Goal: Task Accomplishment & Management: Use online tool/utility

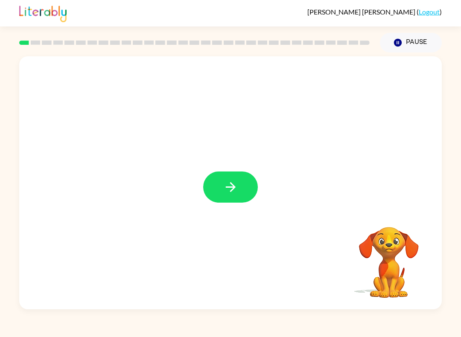
click at [213, 185] on button "button" at bounding box center [230, 186] width 55 height 31
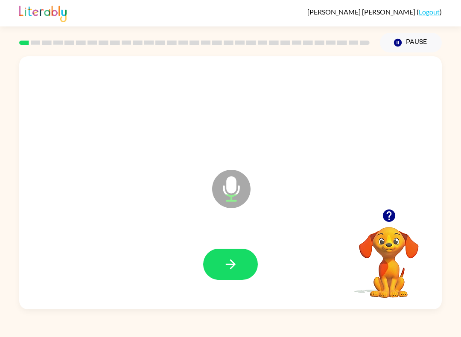
click at [227, 285] on div at bounding box center [230, 264] width 405 height 73
click at [217, 275] on button "button" at bounding box center [230, 264] width 55 height 31
click at [220, 266] on button "button" at bounding box center [230, 264] width 55 height 31
click at [230, 268] on icon "button" at bounding box center [230, 264] width 10 height 10
click at [228, 270] on icon "button" at bounding box center [230, 264] width 15 height 15
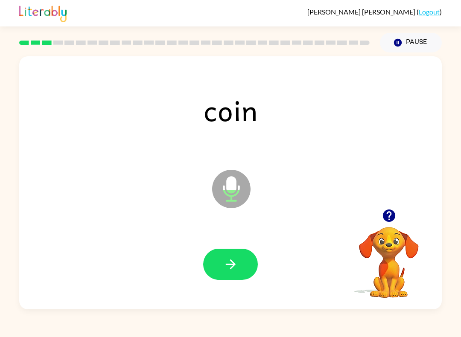
click at [228, 266] on icon "button" at bounding box center [230, 264] width 15 height 15
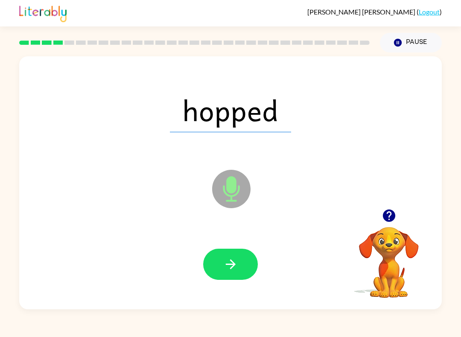
click at [232, 271] on icon "button" at bounding box center [230, 264] width 15 height 15
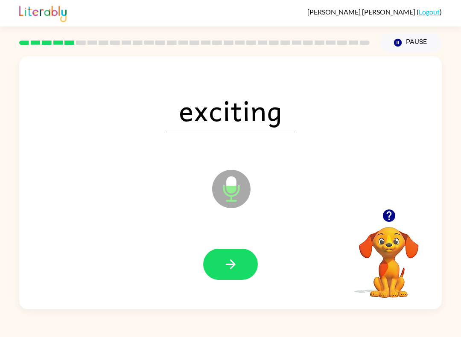
click at [221, 266] on button "button" at bounding box center [230, 264] width 55 height 31
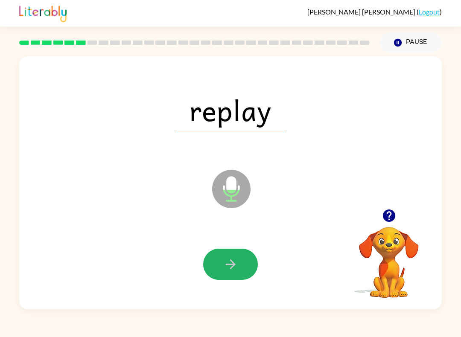
click at [225, 262] on icon "button" at bounding box center [230, 264] width 15 height 15
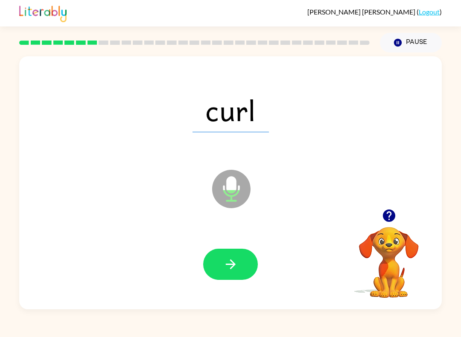
click at [223, 267] on icon "button" at bounding box center [230, 264] width 15 height 15
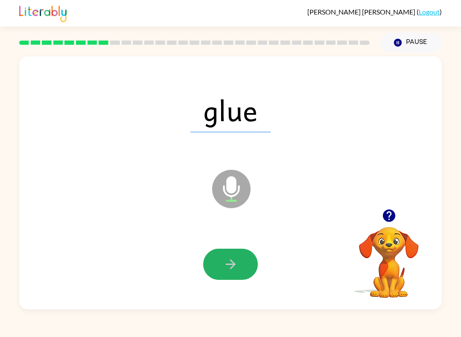
click at [225, 265] on icon "button" at bounding box center [230, 264] width 15 height 15
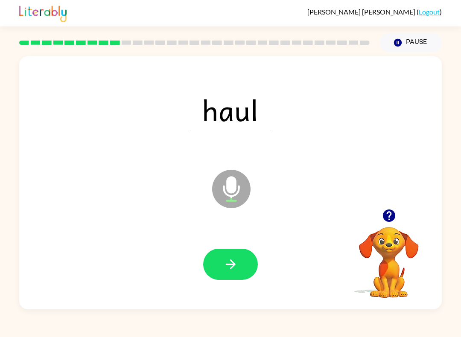
click at [228, 265] on icon "button" at bounding box center [230, 264] width 15 height 15
click at [223, 259] on icon "button" at bounding box center [230, 264] width 15 height 15
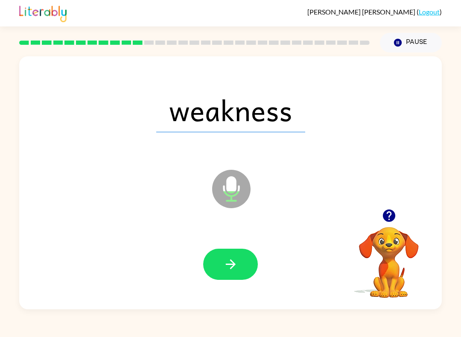
click at [226, 276] on button "button" at bounding box center [230, 264] width 55 height 31
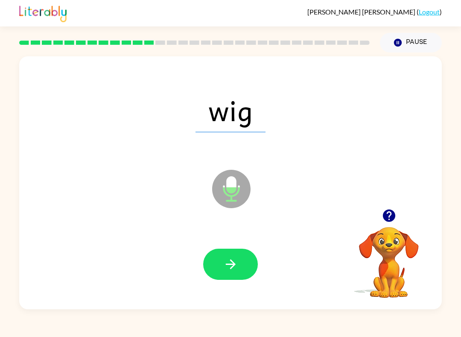
click at [219, 267] on button "button" at bounding box center [230, 264] width 55 height 31
click at [229, 267] on icon "button" at bounding box center [230, 264] width 15 height 15
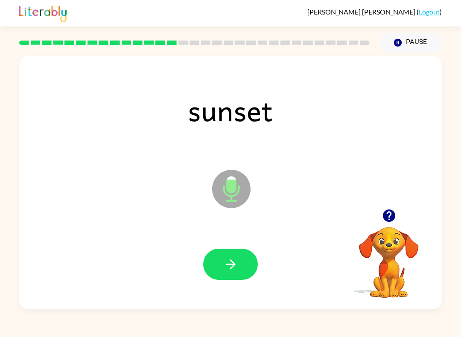
click at [223, 269] on icon "button" at bounding box center [230, 264] width 15 height 15
click at [227, 262] on icon "button" at bounding box center [230, 264] width 15 height 15
click at [226, 263] on icon "button" at bounding box center [230, 264] width 15 height 15
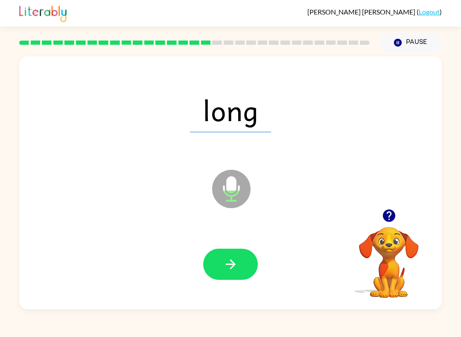
click at [230, 261] on icon "button" at bounding box center [230, 264] width 15 height 15
click at [240, 274] on button "button" at bounding box center [230, 264] width 55 height 31
click at [224, 272] on button "button" at bounding box center [230, 264] width 55 height 31
click at [214, 259] on button "button" at bounding box center [230, 264] width 55 height 31
click at [220, 257] on button "button" at bounding box center [230, 264] width 55 height 31
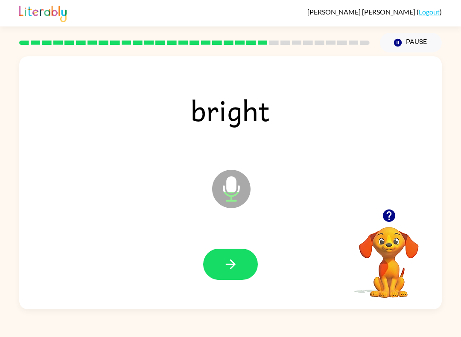
click at [217, 252] on button "button" at bounding box center [230, 264] width 55 height 31
click at [233, 278] on button "button" at bounding box center [230, 264] width 55 height 31
click at [222, 252] on button "button" at bounding box center [230, 264] width 55 height 31
click at [229, 256] on button "button" at bounding box center [230, 264] width 55 height 31
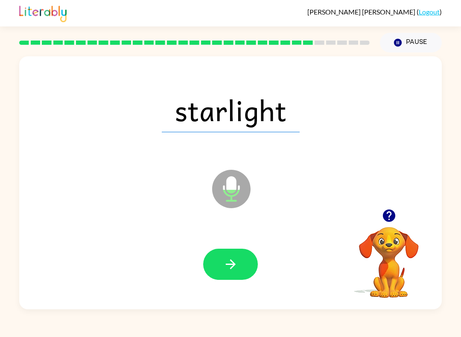
click at [231, 253] on button "button" at bounding box center [230, 264] width 55 height 31
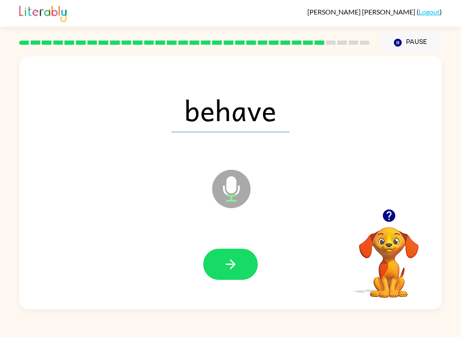
click at [216, 258] on button "button" at bounding box center [230, 264] width 55 height 31
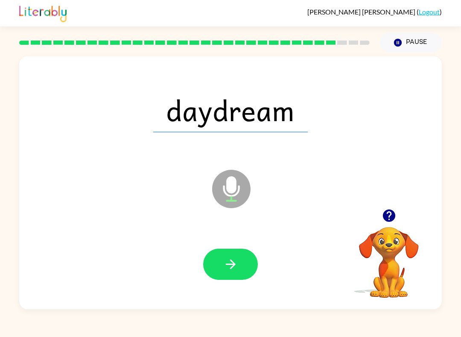
click at [223, 249] on button "button" at bounding box center [230, 264] width 55 height 31
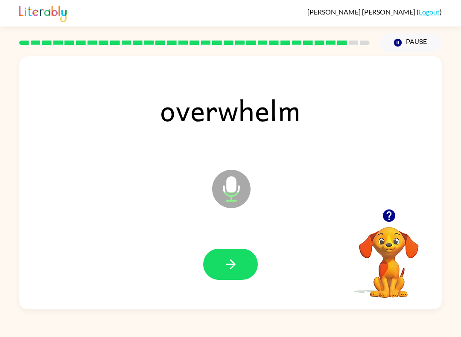
click at [218, 266] on button "button" at bounding box center [230, 264] width 55 height 31
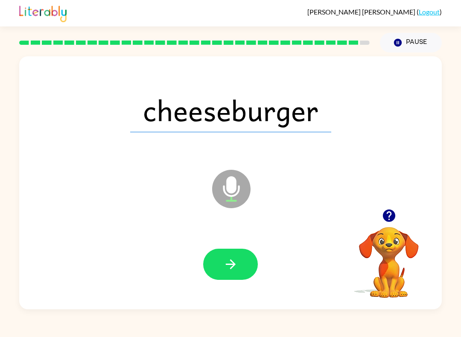
click at [230, 272] on button "button" at bounding box center [230, 264] width 55 height 31
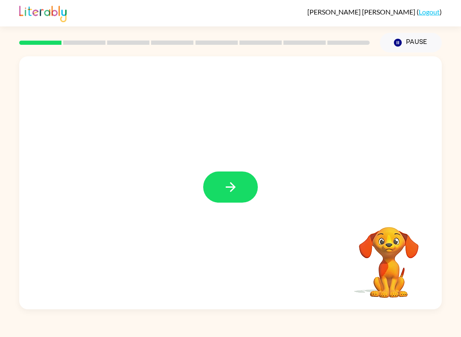
click at [234, 188] on icon "button" at bounding box center [230, 187] width 10 height 10
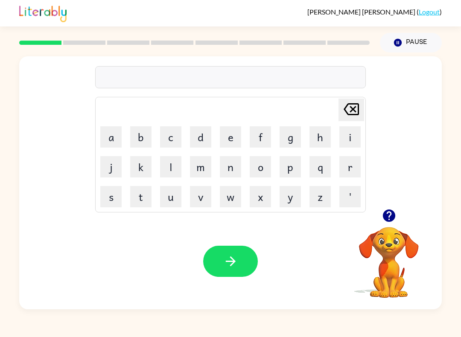
click at [355, 160] on button "r" at bounding box center [349, 166] width 21 height 21
click at [228, 135] on button "e" at bounding box center [230, 136] width 21 height 21
click at [291, 164] on button "p" at bounding box center [289, 166] width 21 height 21
click at [263, 164] on button "o" at bounding box center [259, 166] width 21 height 21
click at [353, 163] on button "r" at bounding box center [349, 166] width 21 height 21
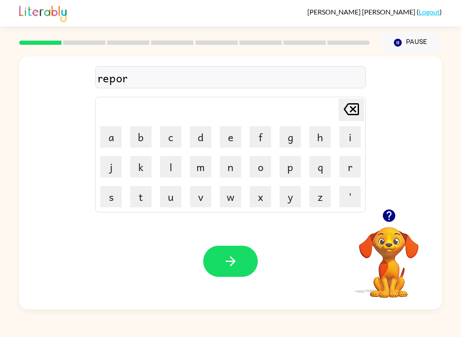
click at [139, 200] on button "t" at bounding box center [140, 196] width 21 height 21
click at [235, 273] on button "button" at bounding box center [230, 261] width 55 height 31
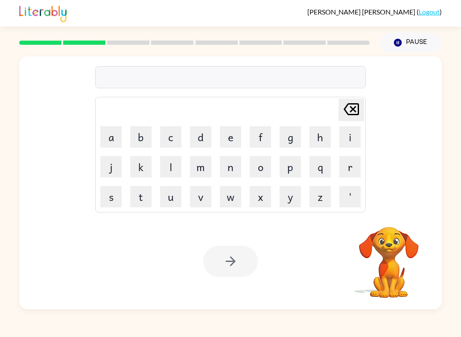
click at [228, 131] on button "e" at bounding box center [230, 136] width 21 height 21
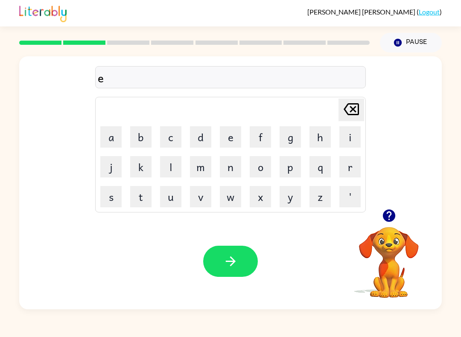
click at [257, 199] on button "x" at bounding box center [259, 196] width 21 height 21
click at [288, 168] on button "p" at bounding box center [289, 166] width 21 height 21
click at [173, 165] on button "l" at bounding box center [170, 166] width 21 height 21
click at [260, 167] on button "o" at bounding box center [259, 166] width 21 height 21
click at [352, 167] on button "r" at bounding box center [349, 166] width 21 height 21
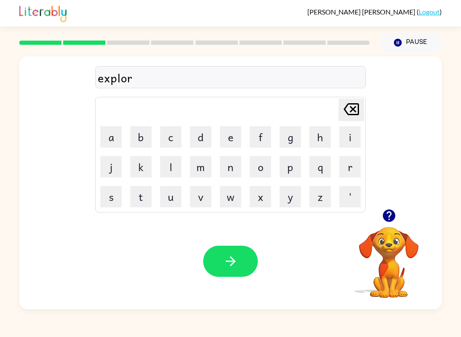
click at [228, 138] on button "e" at bounding box center [230, 136] width 21 height 21
click at [236, 255] on icon "button" at bounding box center [230, 261] width 15 height 15
click at [114, 198] on button "s" at bounding box center [110, 196] width 21 height 21
click at [171, 137] on button "c" at bounding box center [170, 136] width 21 height 21
click at [109, 127] on button "a" at bounding box center [110, 136] width 21 height 21
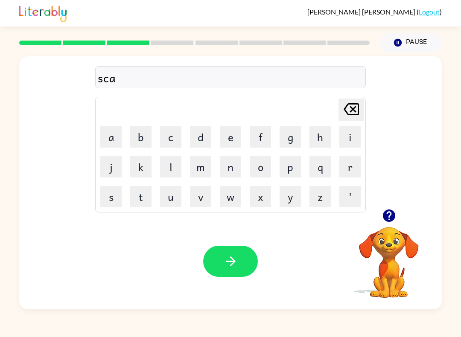
click at [350, 113] on icon "[PERSON_NAME] last character input" at bounding box center [351, 109] width 20 height 20
click at [116, 127] on button "a" at bounding box center [110, 136] width 21 height 21
click at [351, 160] on button "r" at bounding box center [349, 166] width 21 height 21
click at [230, 266] on icon "button" at bounding box center [230, 261] width 15 height 15
click at [287, 135] on button "g" at bounding box center [289, 136] width 21 height 21
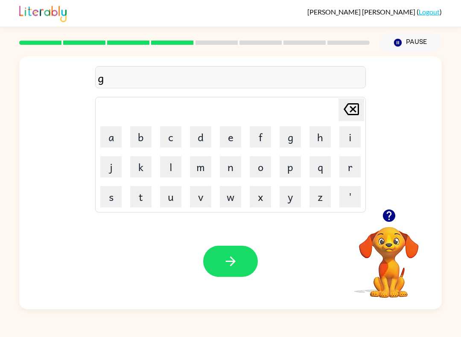
click at [108, 131] on button "a" at bounding box center [110, 136] width 21 height 21
click at [356, 166] on button "r" at bounding box center [349, 166] width 21 height 21
click at [175, 165] on button "l" at bounding box center [170, 166] width 21 height 21
click at [350, 134] on button "i" at bounding box center [349, 136] width 21 height 21
click at [171, 134] on button "c" at bounding box center [170, 136] width 21 height 21
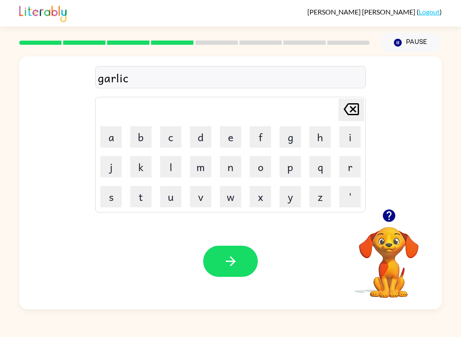
click at [230, 263] on icon "button" at bounding box center [230, 261] width 15 height 15
click at [290, 168] on button "p" at bounding box center [289, 166] width 21 height 21
click at [259, 167] on button "o" at bounding box center [259, 166] width 21 height 21
click at [354, 133] on button "i" at bounding box center [349, 136] width 21 height 21
click at [353, 104] on icon at bounding box center [350, 109] width 15 height 12
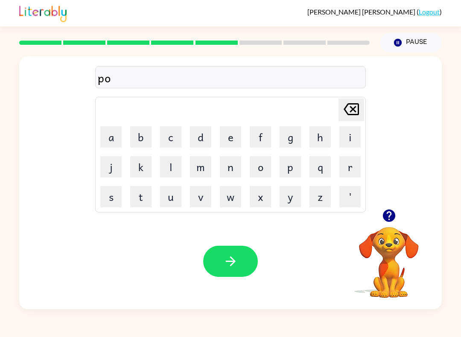
click at [352, 160] on button "r" at bounding box center [349, 166] width 21 height 21
click at [168, 135] on button "c" at bounding box center [170, 136] width 21 height 21
click at [318, 136] on button "h" at bounding box center [319, 136] width 21 height 21
click at [229, 133] on button "e" at bounding box center [230, 136] width 21 height 21
click at [113, 194] on button "s" at bounding box center [110, 196] width 21 height 21
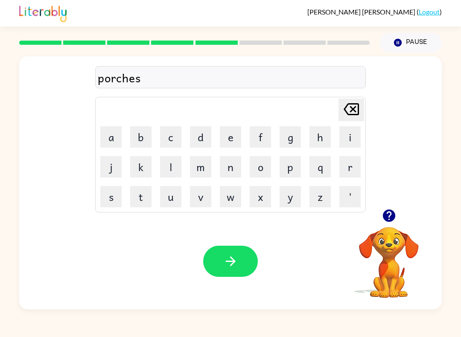
click at [233, 264] on icon "button" at bounding box center [230, 261] width 10 height 10
click at [229, 199] on button "w" at bounding box center [230, 196] width 21 height 21
click at [354, 167] on button "r" at bounding box center [349, 166] width 21 height 21
click at [259, 166] on button "o" at bounding box center [259, 166] width 21 height 21
click at [167, 174] on button "l" at bounding box center [170, 166] width 21 height 21
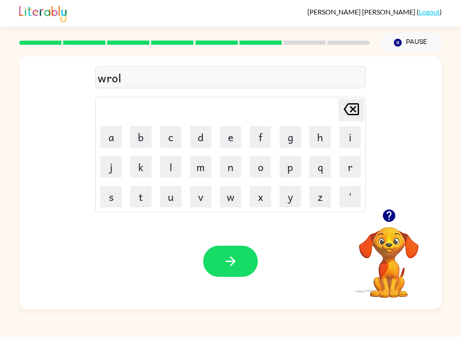
click at [199, 136] on button "d" at bounding box center [200, 136] width 21 height 21
click at [244, 258] on button "button" at bounding box center [230, 261] width 55 height 31
click at [109, 129] on button "a" at bounding box center [110, 136] width 21 height 21
click at [232, 165] on button "n" at bounding box center [230, 166] width 21 height 21
click at [109, 200] on button "s" at bounding box center [110, 196] width 21 height 21
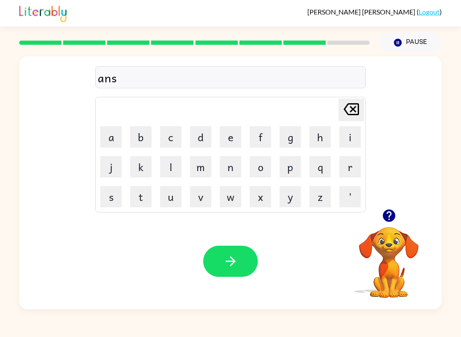
click at [228, 131] on button "e" at bounding box center [230, 136] width 21 height 21
click at [349, 168] on button "r" at bounding box center [349, 166] width 21 height 21
click at [235, 259] on icon "button" at bounding box center [230, 261] width 15 height 15
